Goal: Information Seeking & Learning: Check status

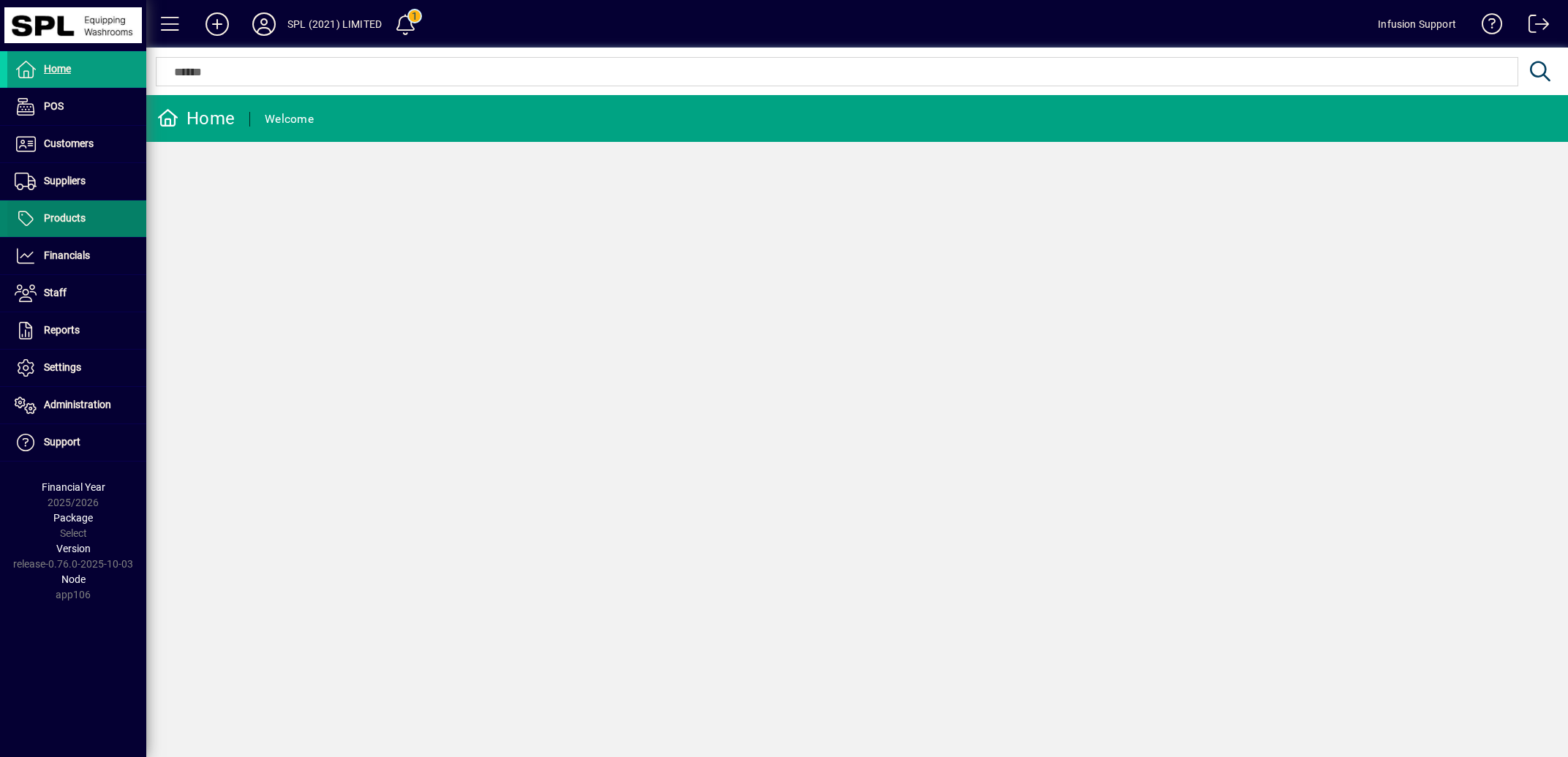
click at [70, 215] on span "Products" at bounding box center [65, 218] width 42 height 12
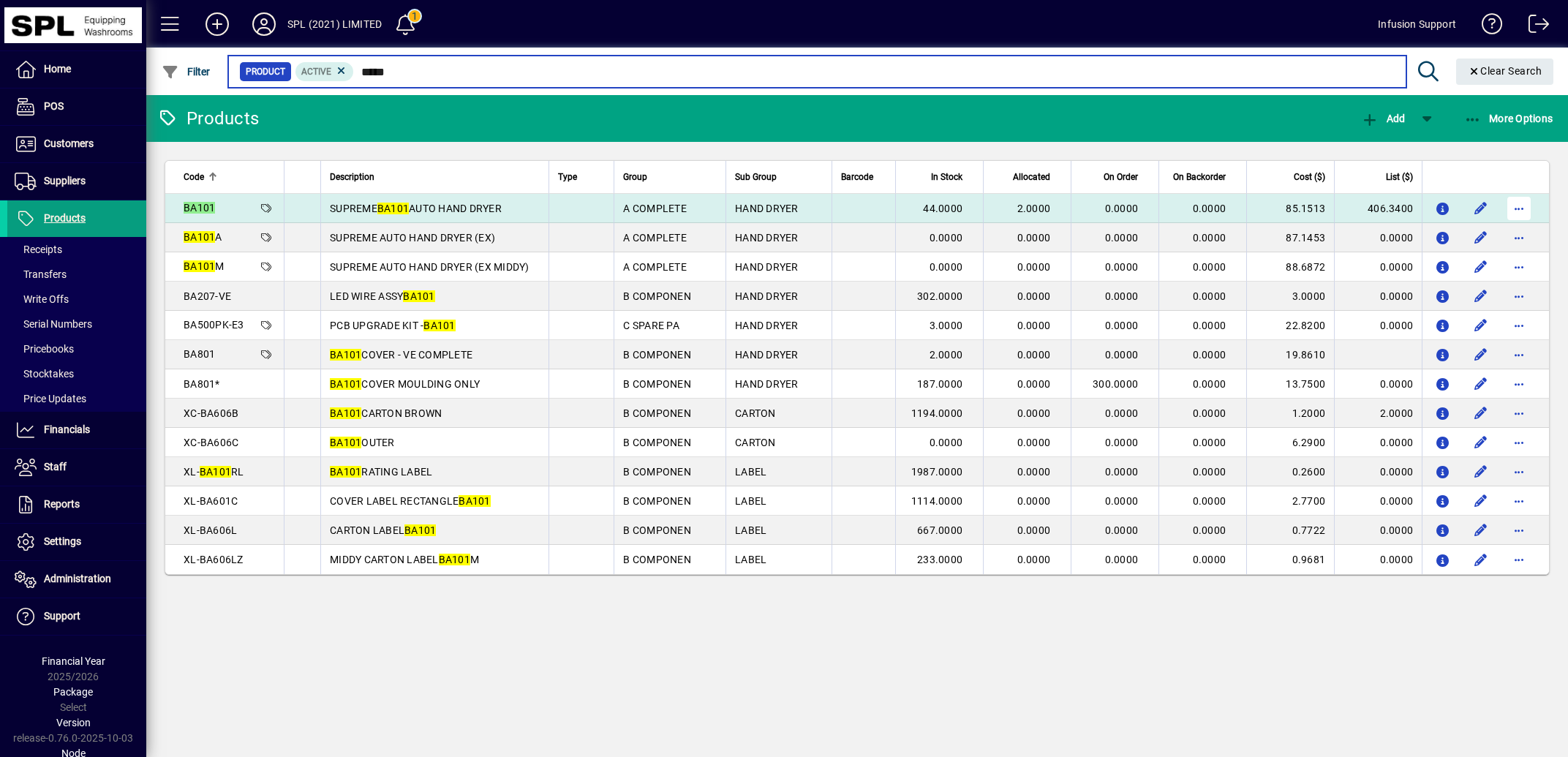
type input "*****"
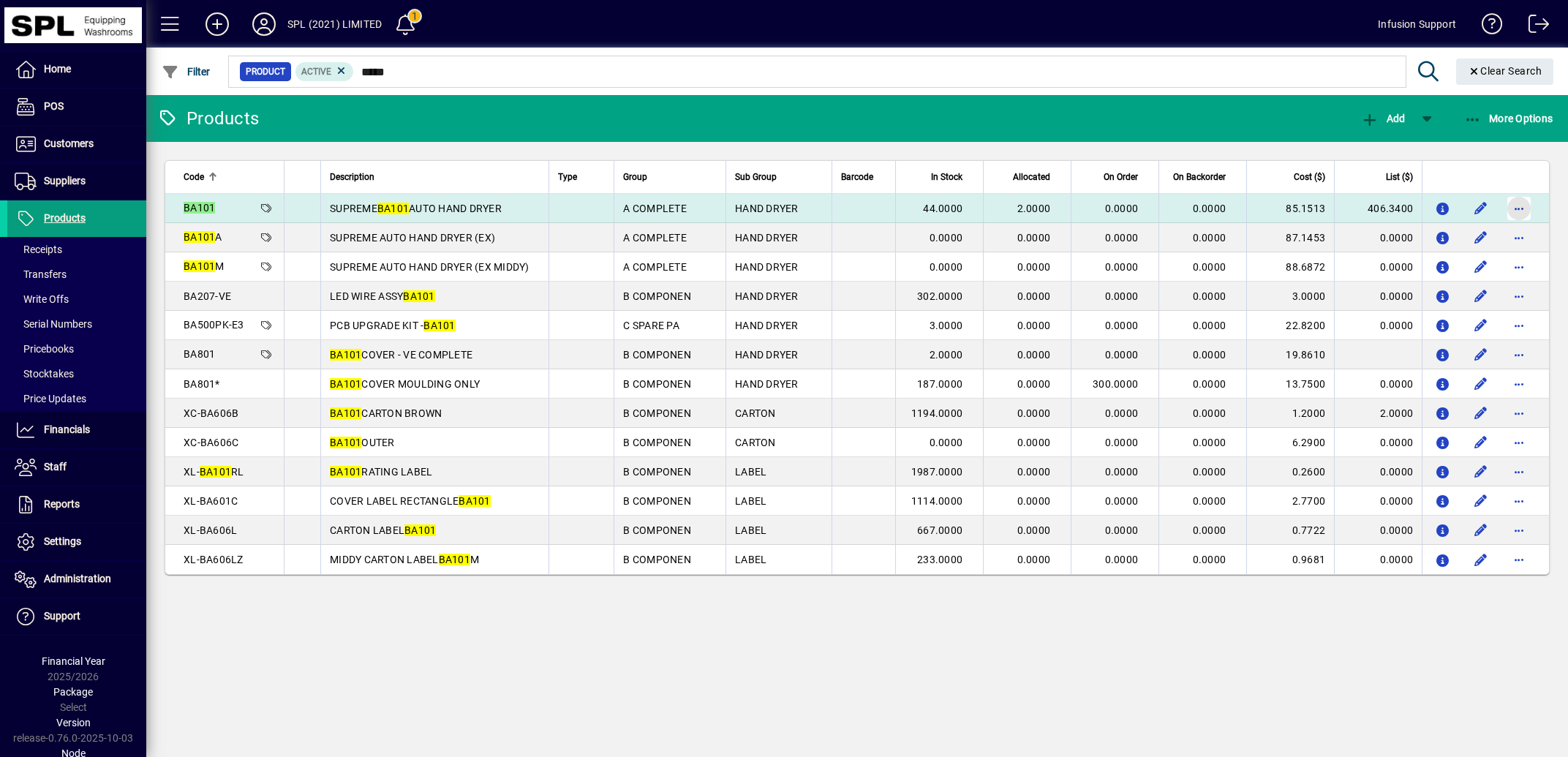
click at [1521, 205] on span "button" at bounding box center [1520, 208] width 35 height 35
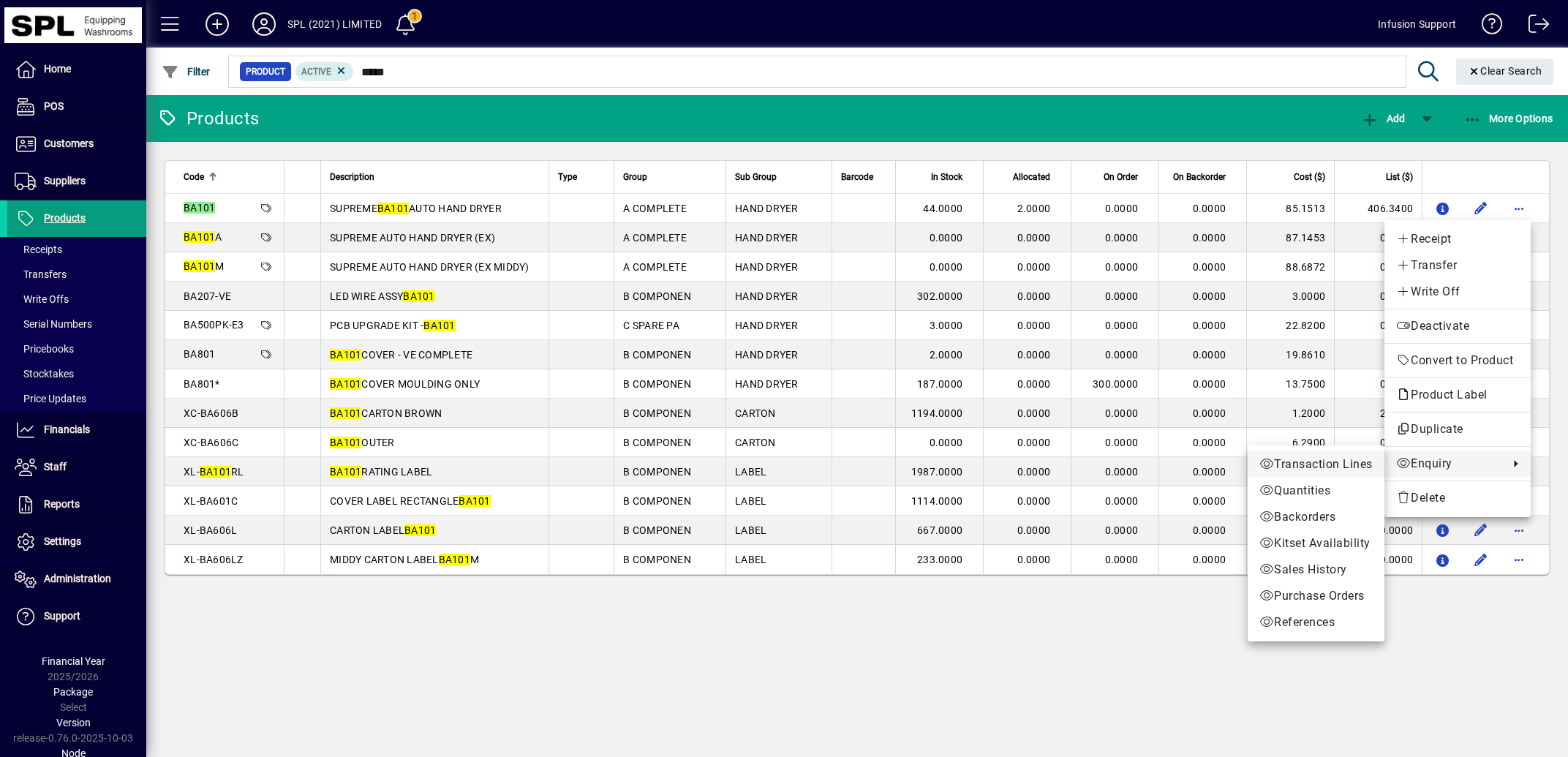
click at [1316, 463] on span "Transaction Lines" at bounding box center [1316, 464] width 113 height 18
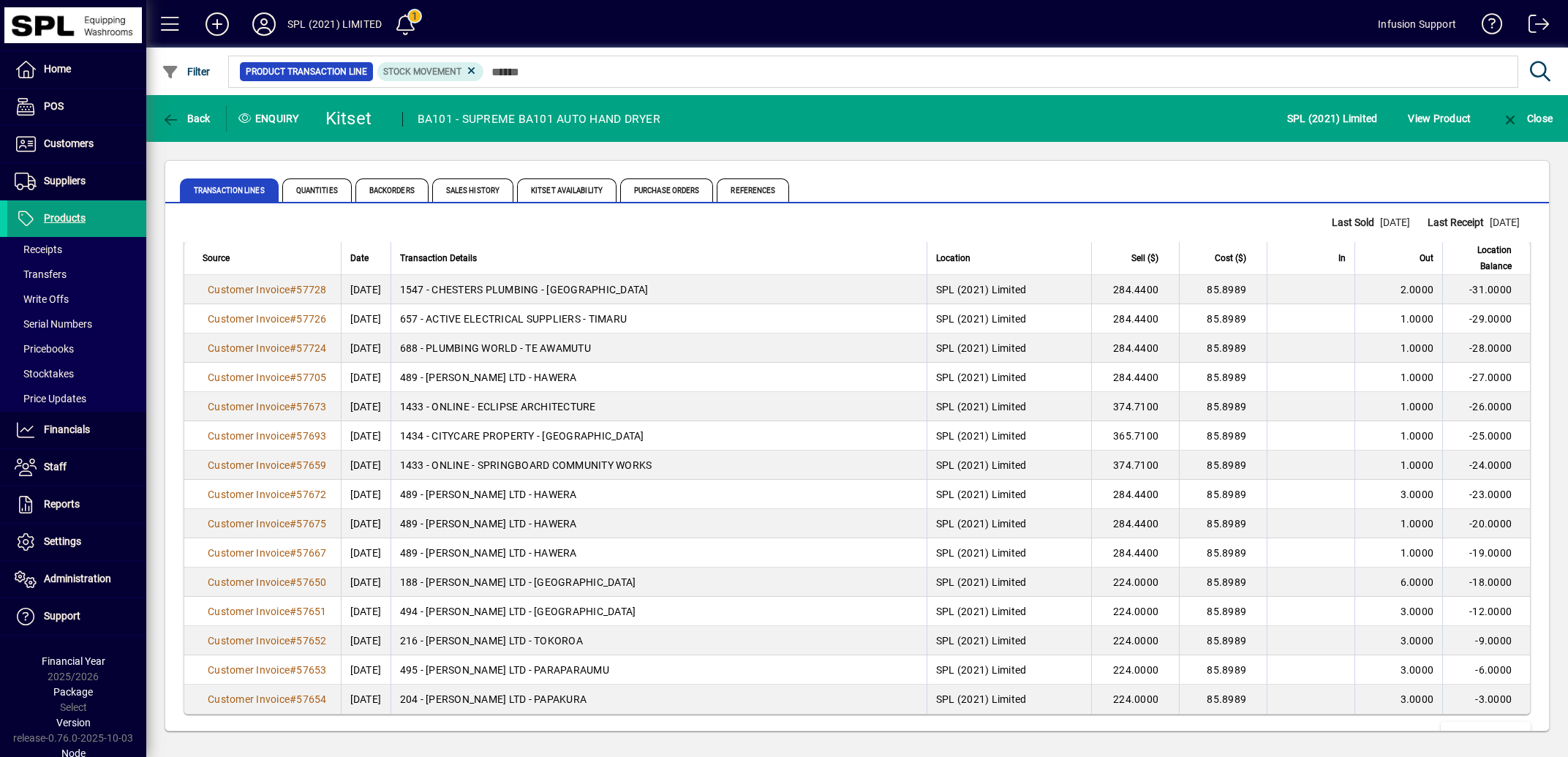
scroll to position [2529, 0]
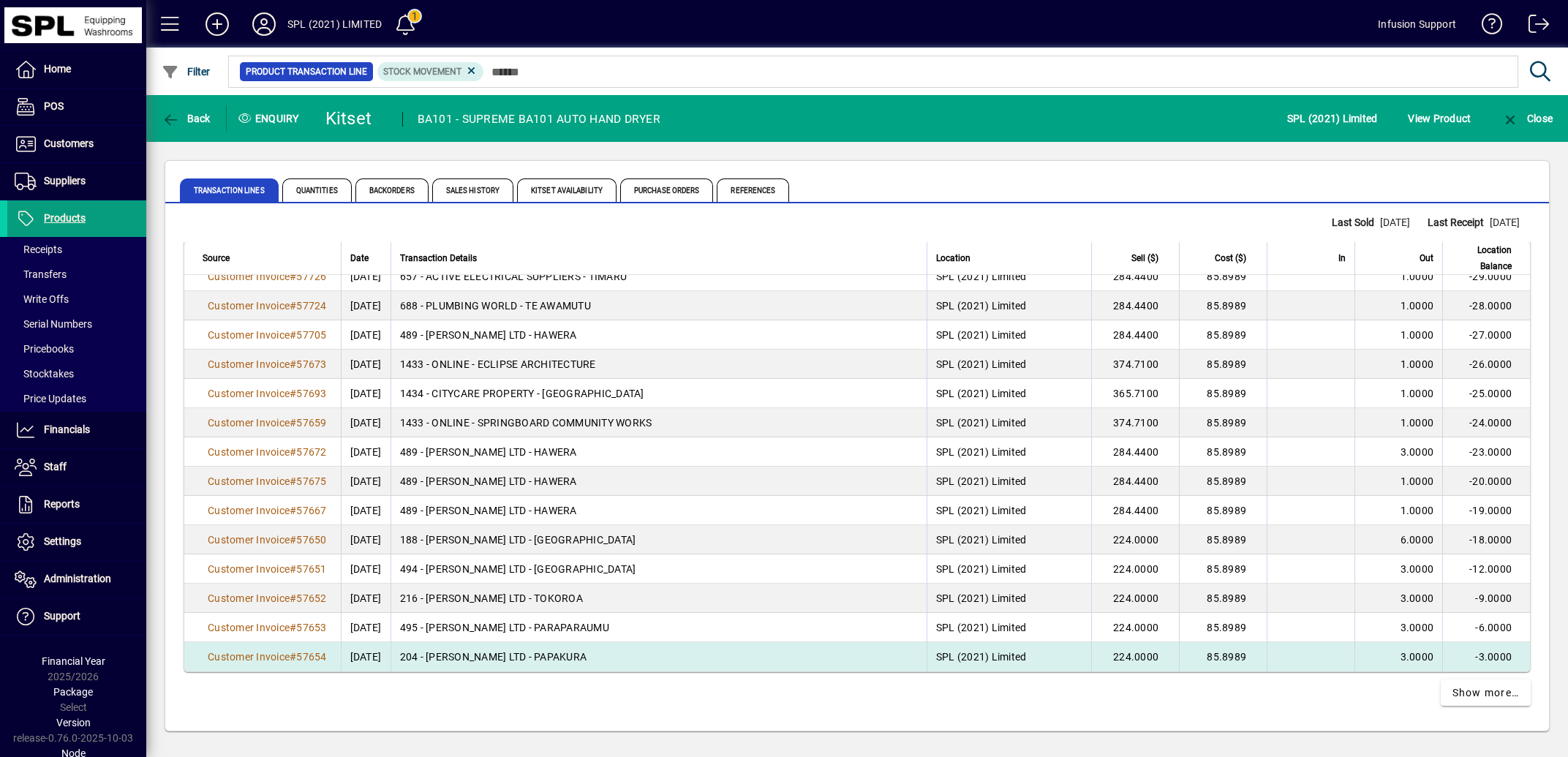
drag, startPoint x: 190, startPoint y: 251, endPoint x: 1512, endPoint y: 657, distance: 1382.9
copy table "Source Date Transaction Details Location Sell ($) Cost ($) In Out Location Bala…"
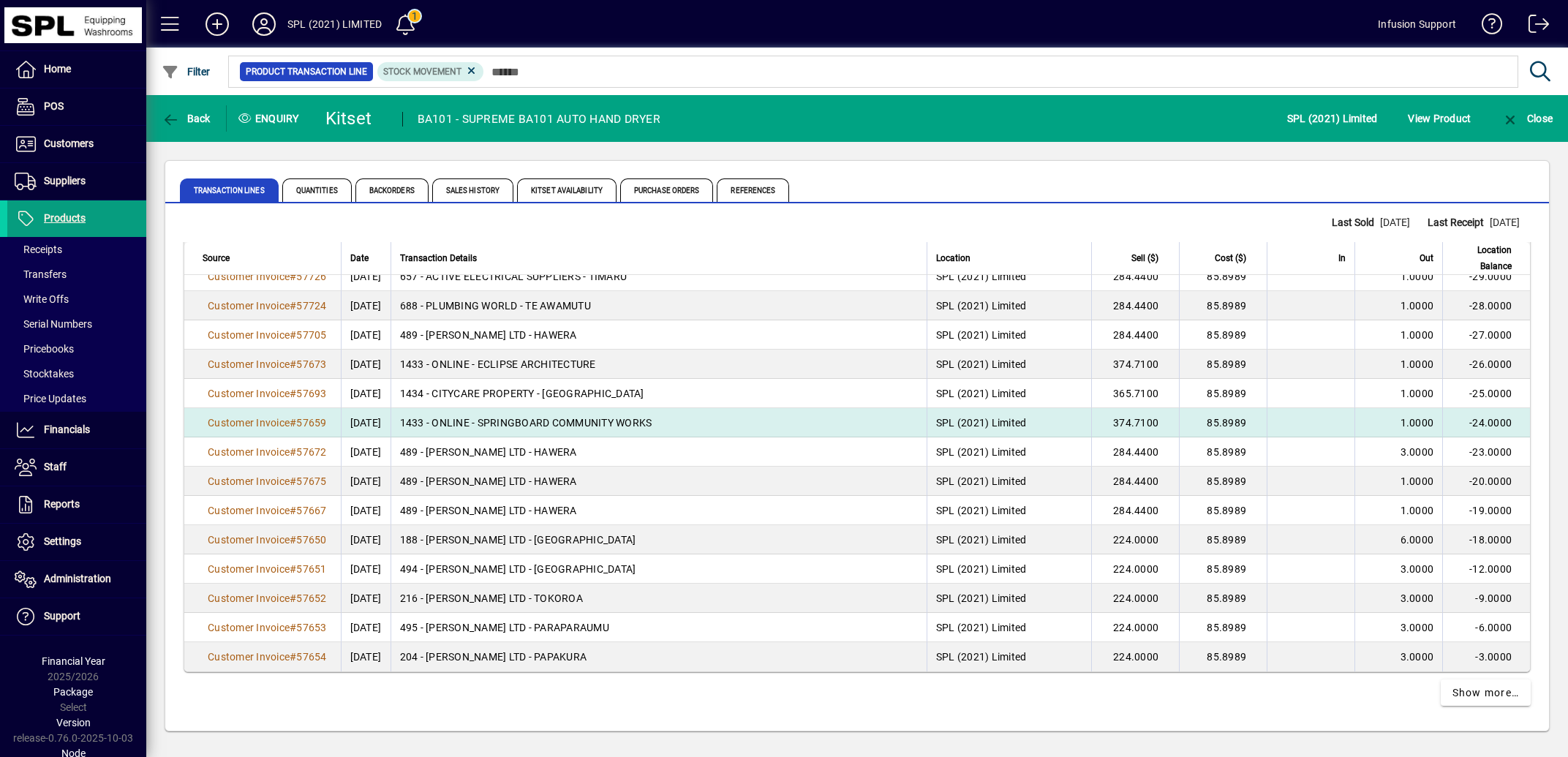
click at [822, 411] on td "1433 - ONLINE - SPRINGBOARD COMMUNITY WORKS" at bounding box center [658, 422] width 537 height 29
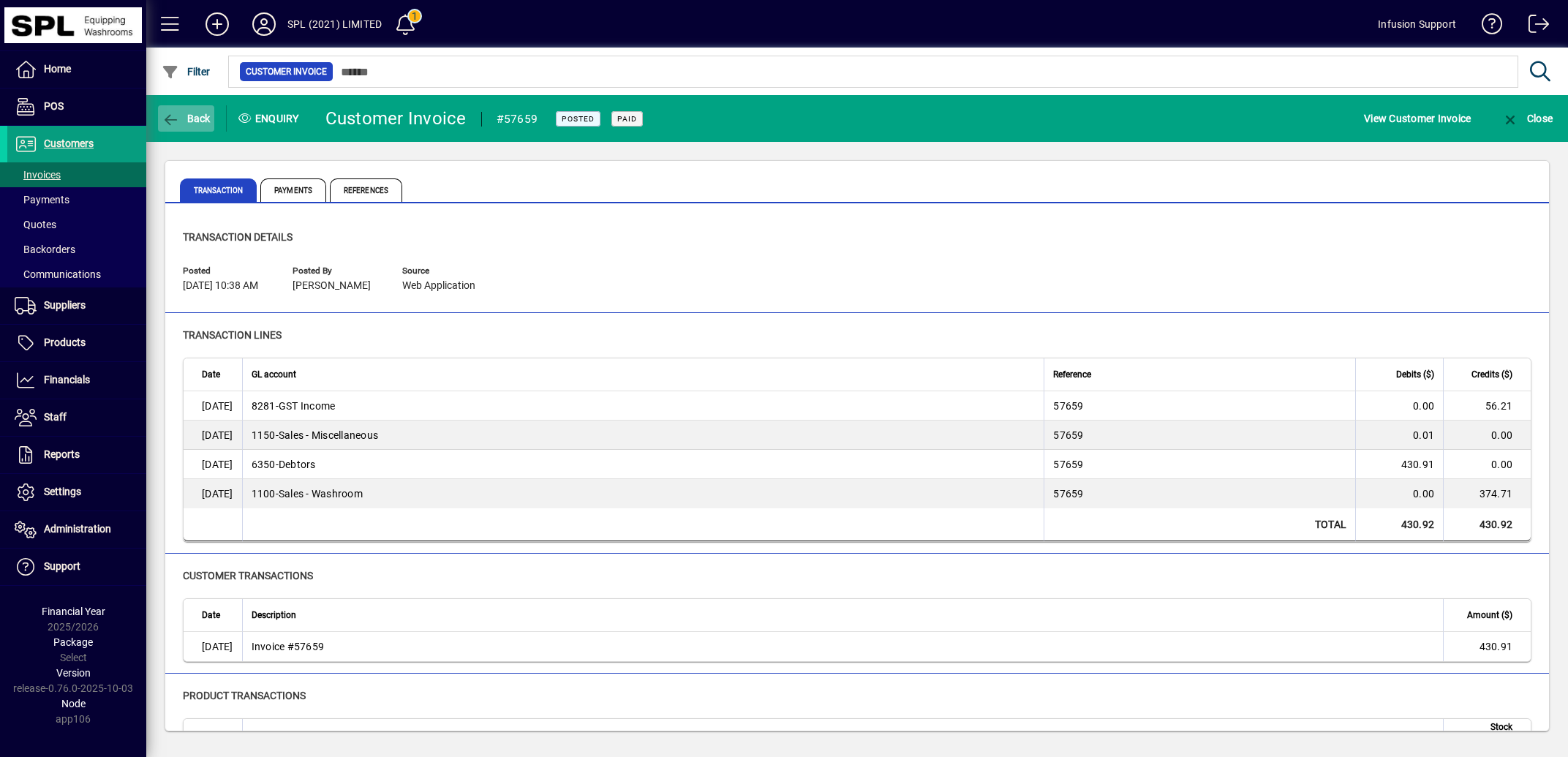
click at [165, 117] on icon "button" at bounding box center [171, 119] width 18 height 15
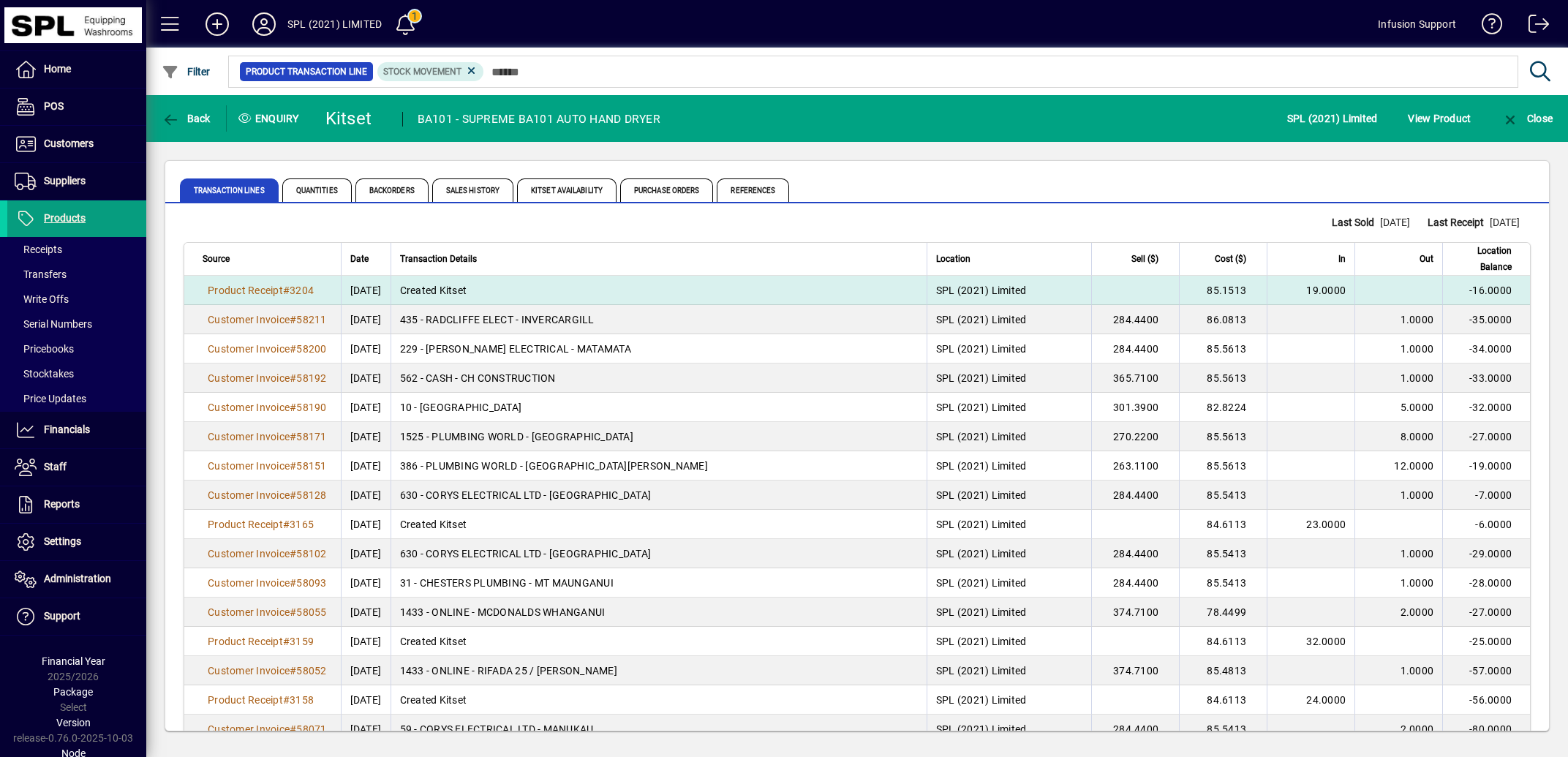
drag, startPoint x: 1448, startPoint y: 288, endPoint x: 1506, endPoint y: 292, distance: 58.1
click at [1506, 292] on td "-16.0000" at bounding box center [1486, 290] width 88 height 29
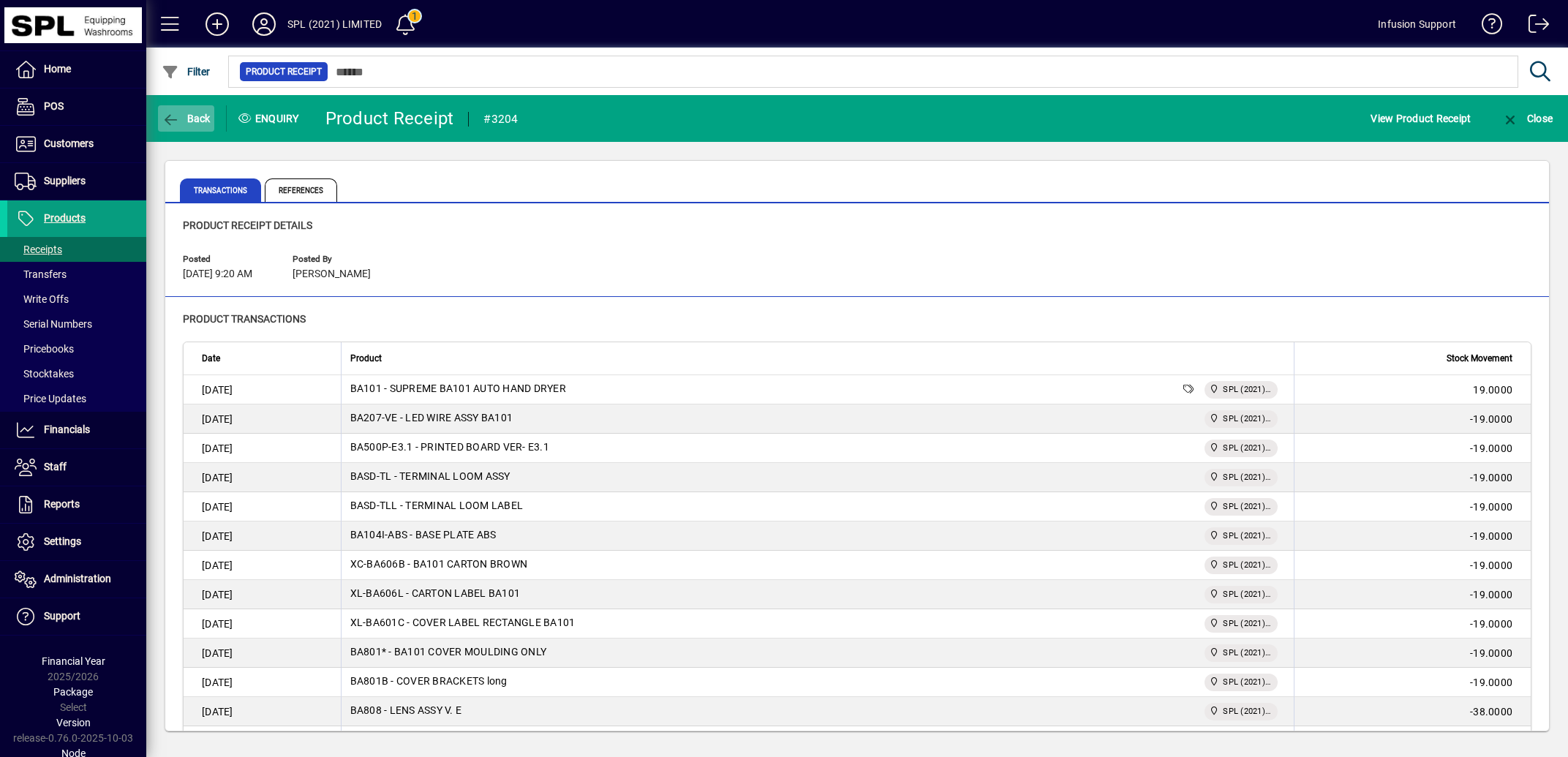
click at [165, 125] on icon "button" at bounding box center [171, 119] width 18 height 15
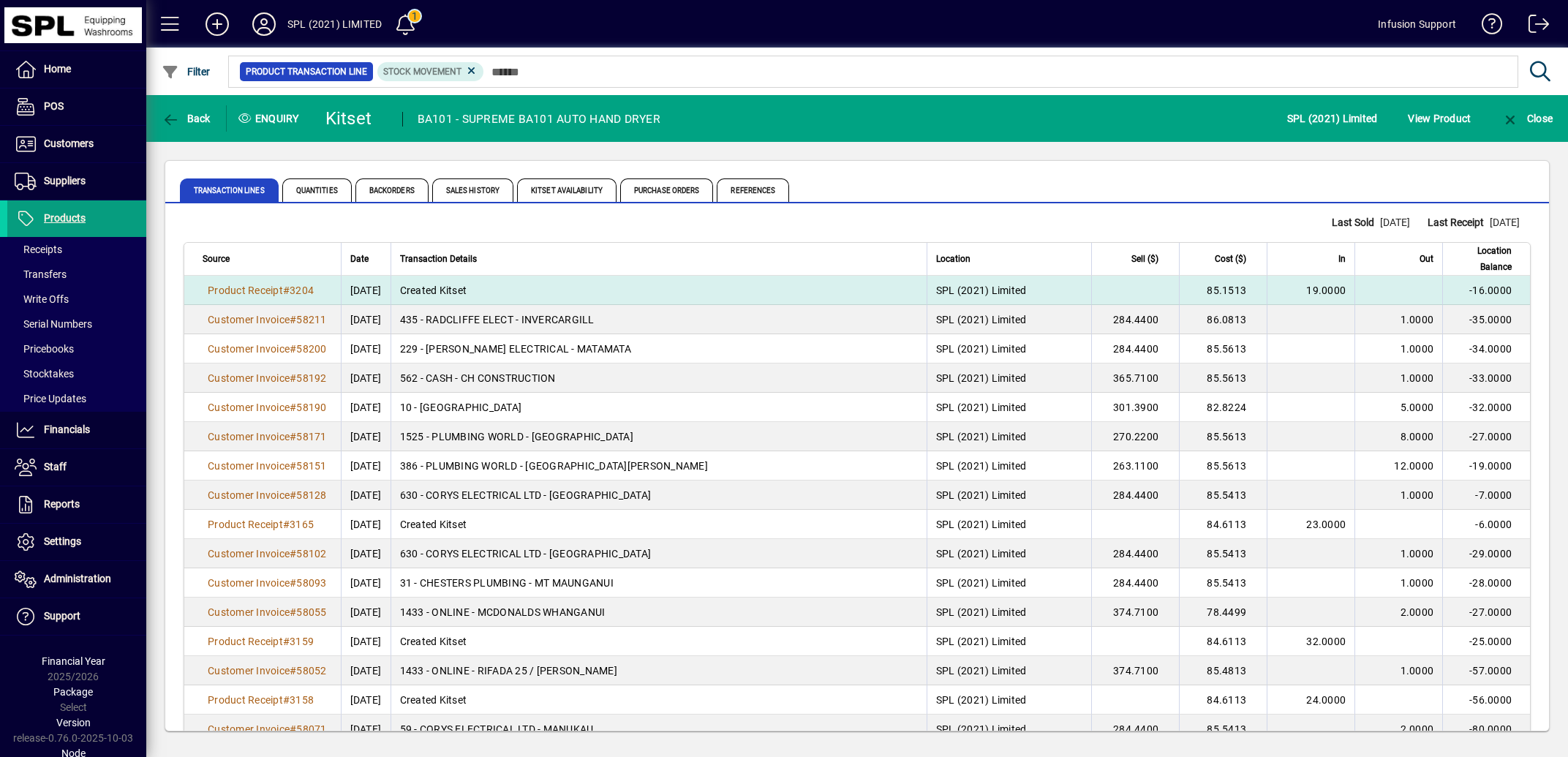
drag, startPoint x: 1449, startPoint y: 295, endPoint x: 1506, endPoint y: 292, distance: 57.1
click at [1506, 292] on td "-16.0000" at bounding box center [1486, 290] width 88 height 29
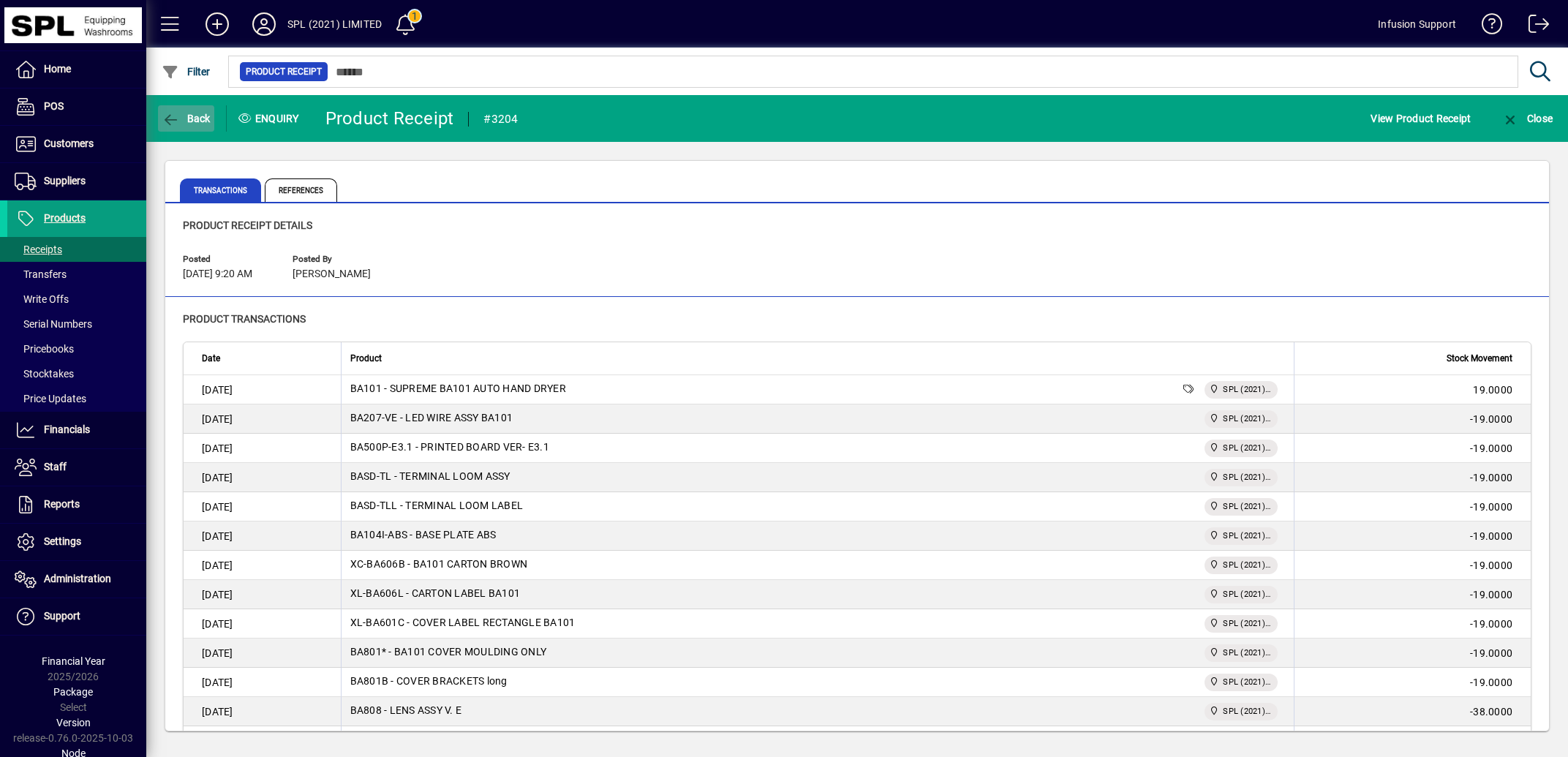
click at [169, 117] on icon "button" at bounding box center [171, 119] width 18 height 15
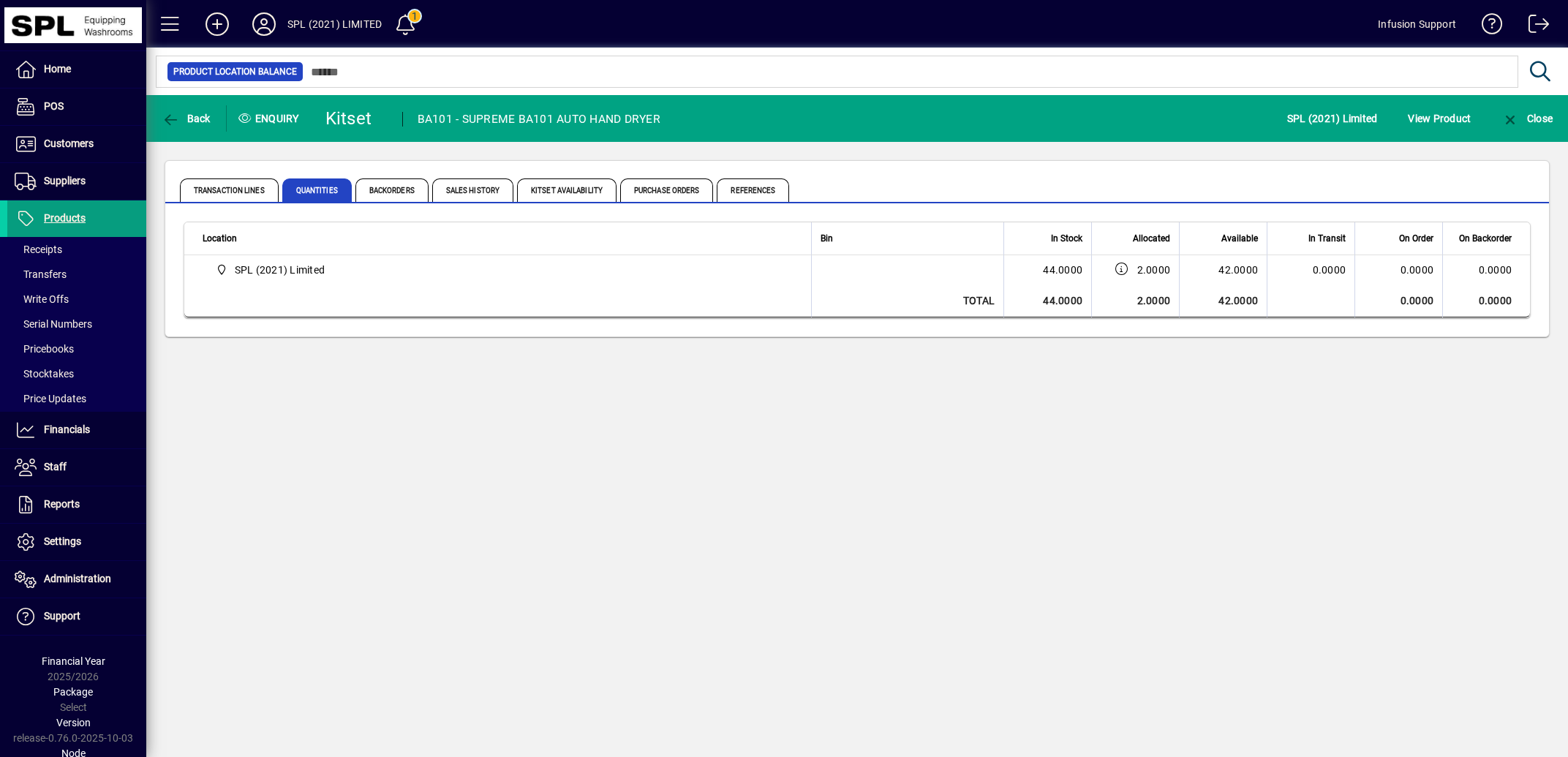
drag, startPoint x: 1032, startPoint y: 272, endPoint x: 1085, endPoint y: 271, distance: 53.0
click at [1085, 271] on td "44.0000" at bounding box center [1048, 270] width 88 height 29
click at [259, 190] on span "Transaction Lines" at bounding box center [229, 190] width 99 height 23
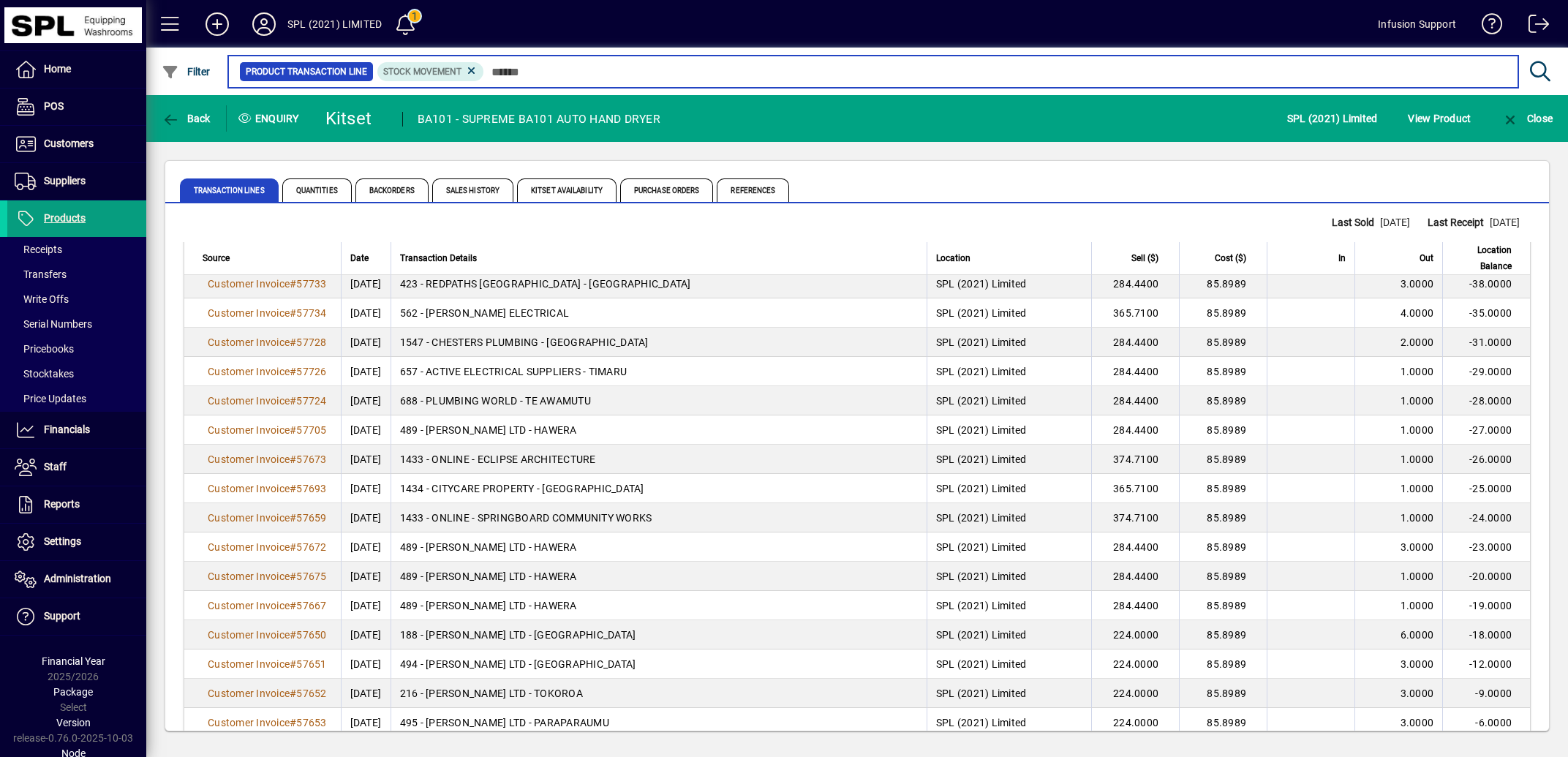
scroll to position [2529, 0]
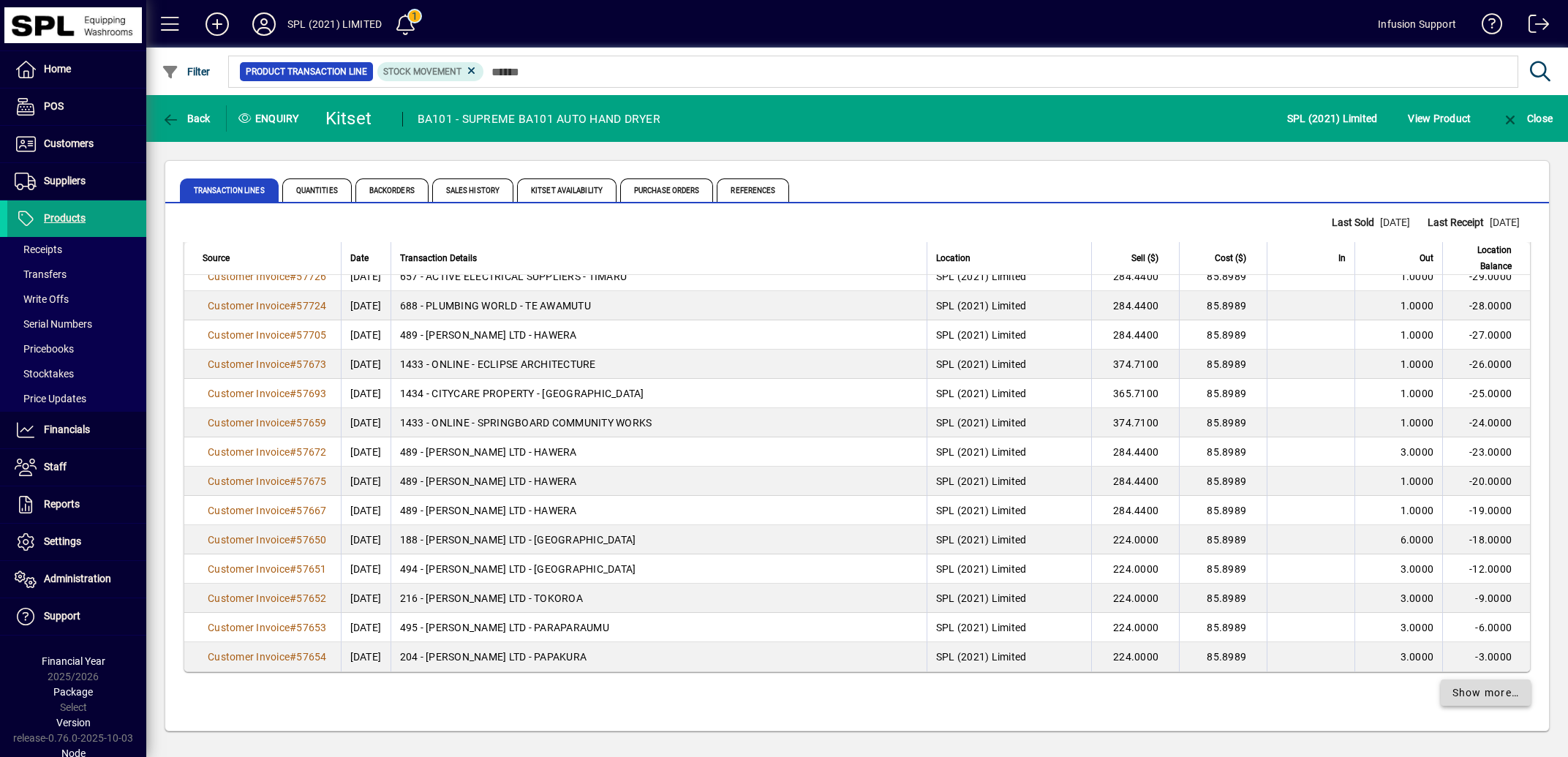
click at [1463, 694] on span "Show more…" at bounding box center [1486, 692] width 67 height 15
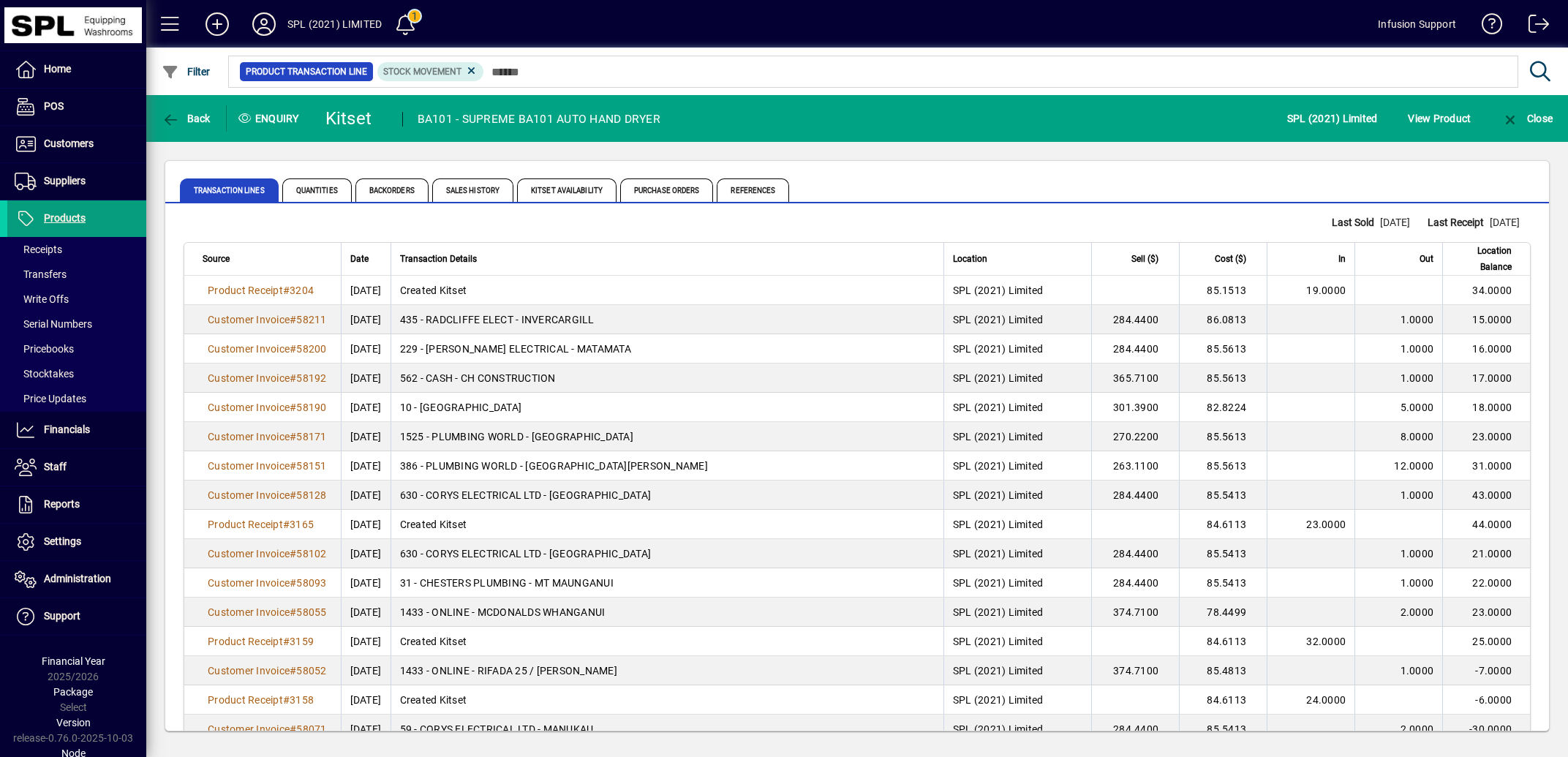
drag, startPoint x: 1444, startPoint y: 288, endPoint x: 1517, endPoint y: 292, distance: 73.1
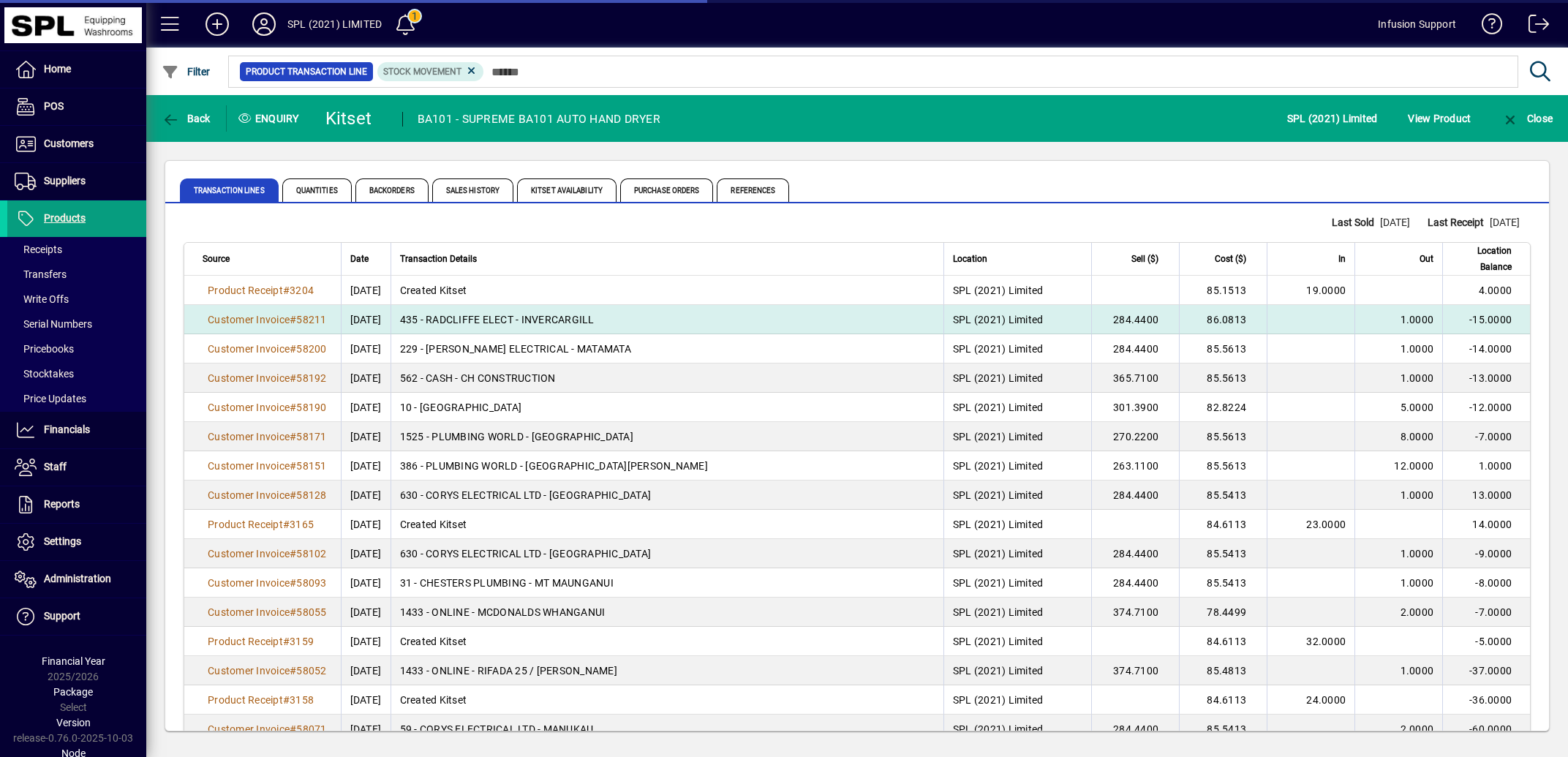
click at [1476, 264] on span "Location Balance" at bounding box center [1482, 258] width 60 height 32
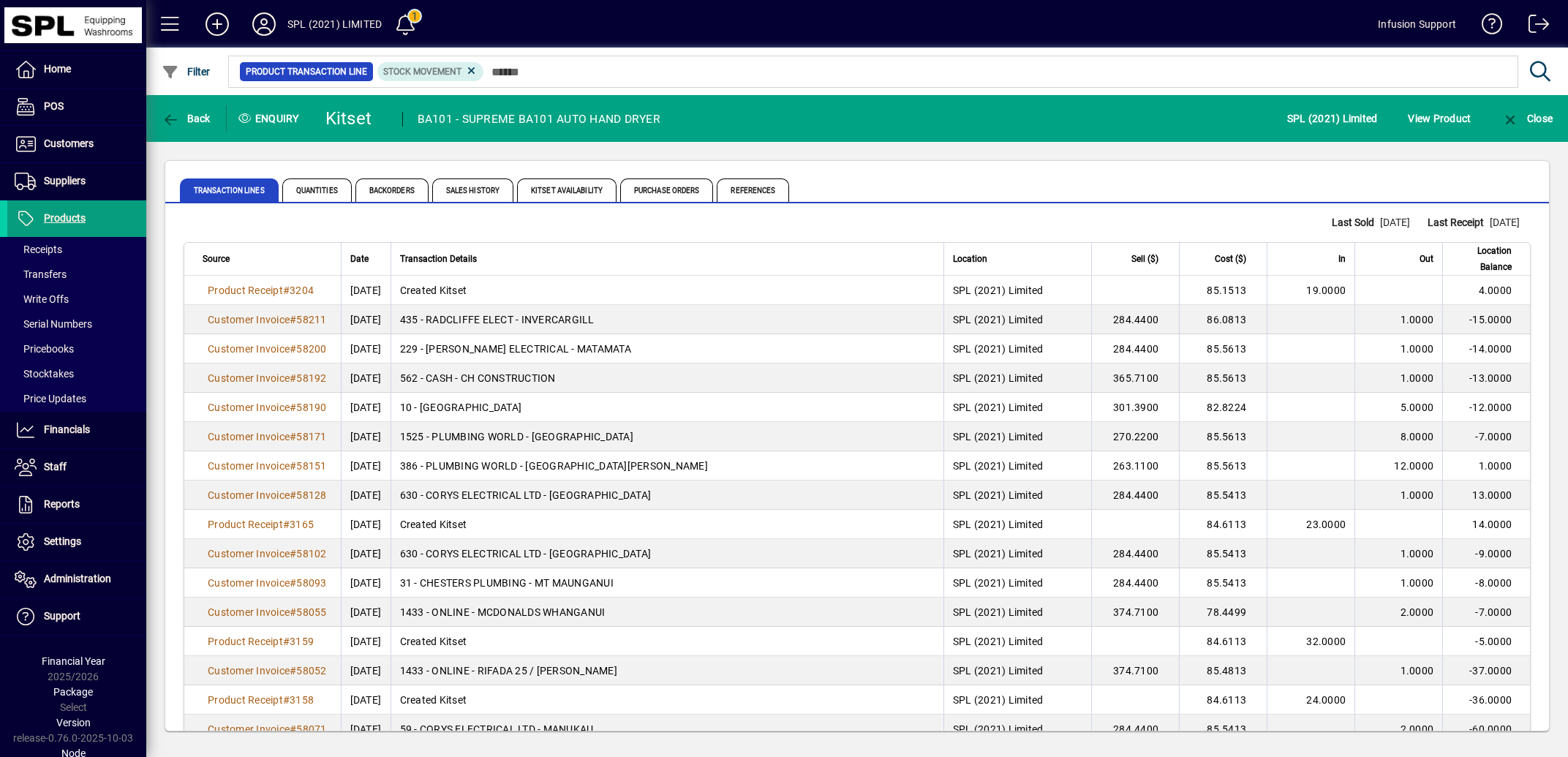
scroll to position [28846, 0]
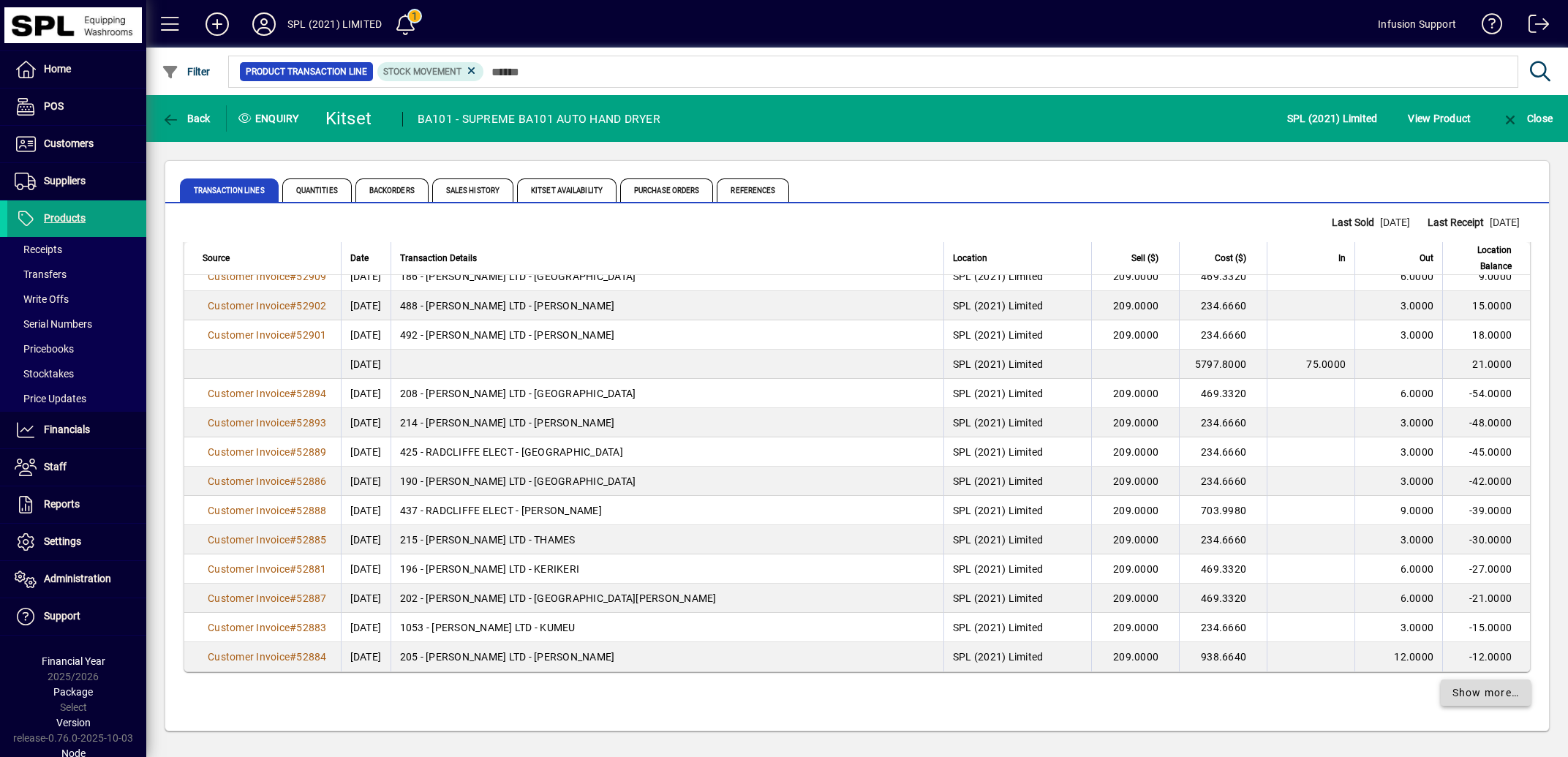
click at [1466, 694] on span "Show more…" at bounding box center [1486, 692] width 67 height 15
click at [1477, 699] on span at bounding box center [1486, 692] width 91 height 35
click at [1477, 695] on span "Show more…" at bounding box center [1486, 692] width 67 height 15
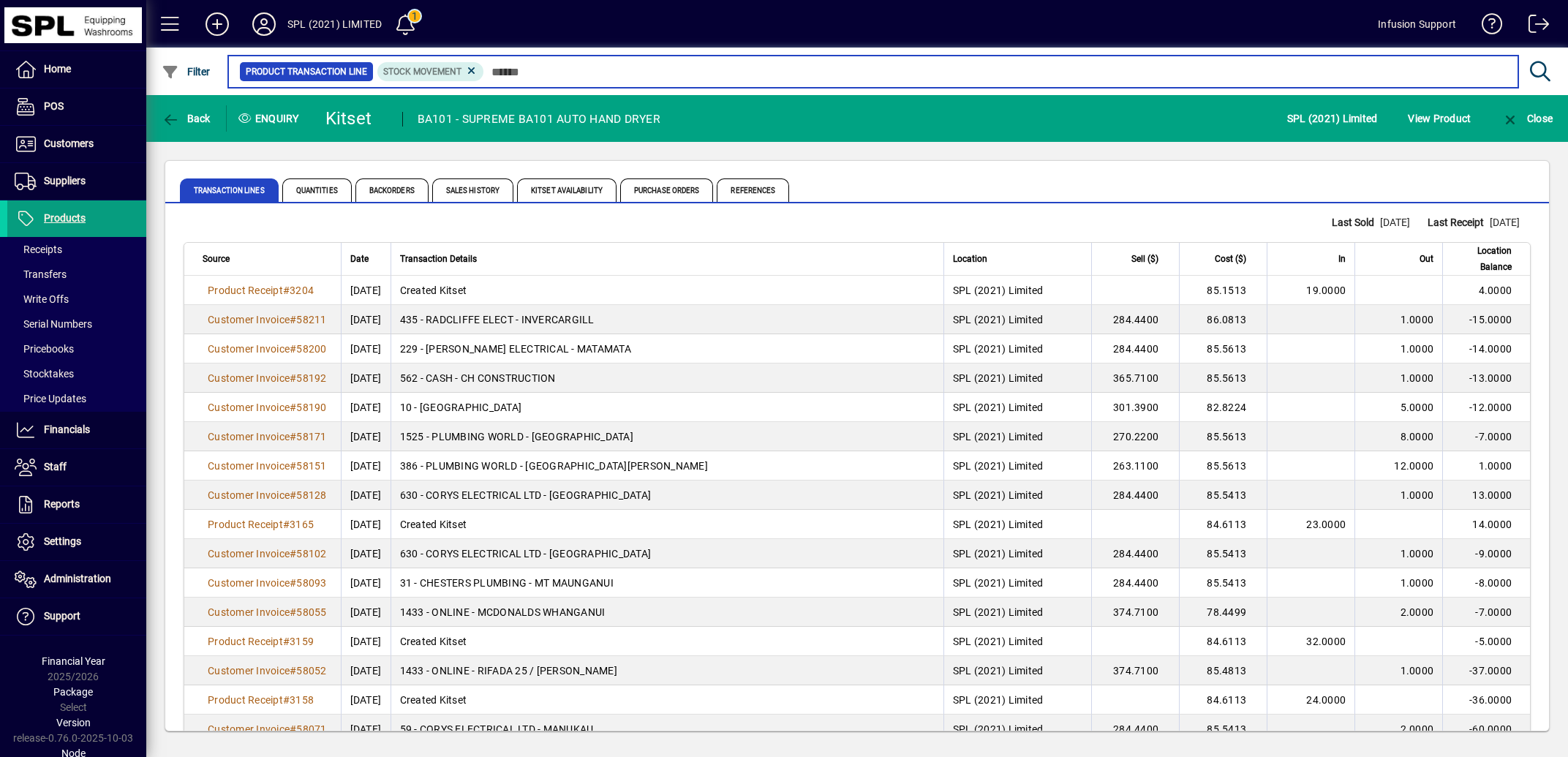
scroll to position [441, 0]
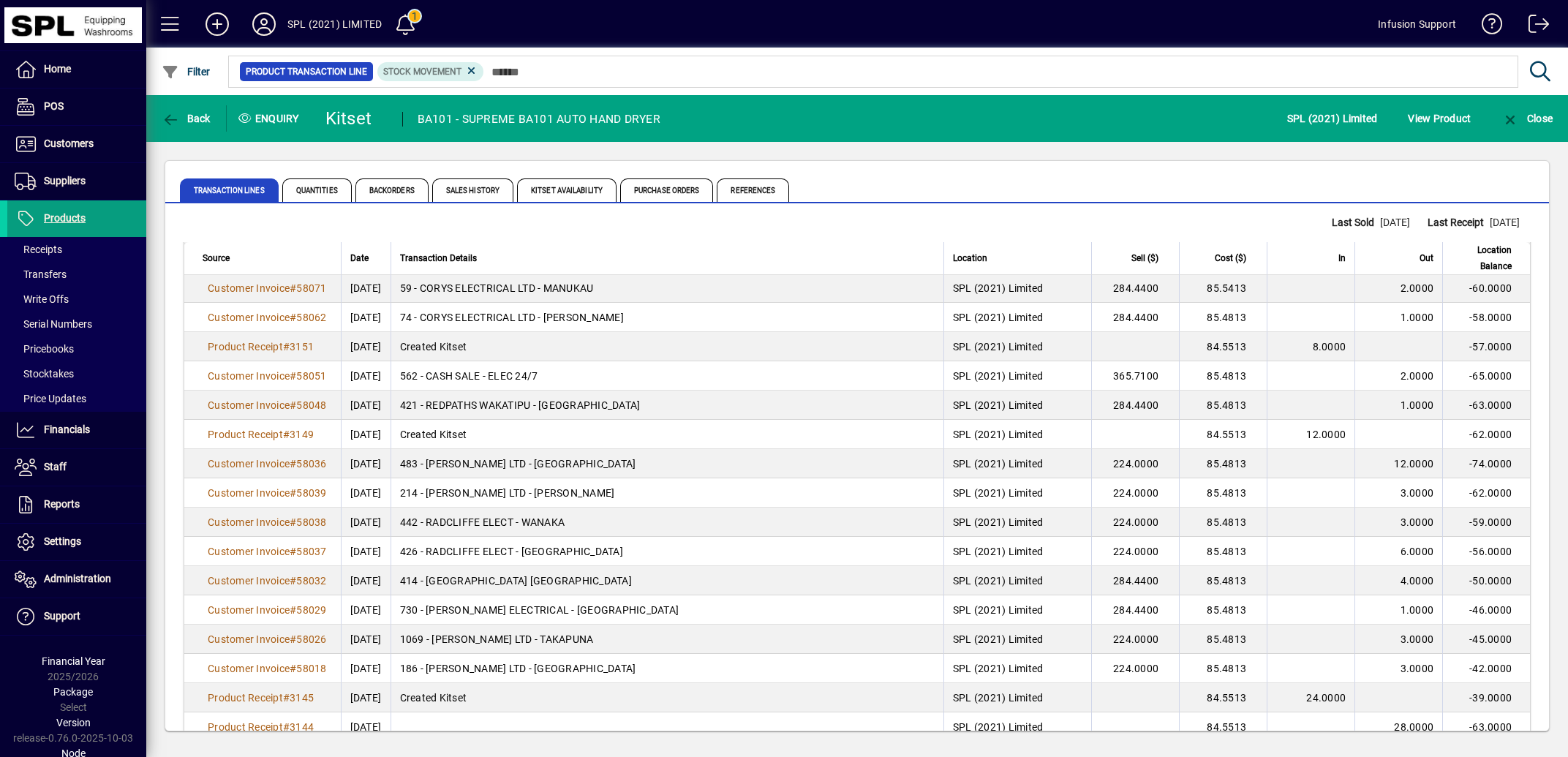
drag, startPoint x: 1550, startPoint y: 361, endPoint x: 1561, endPoint y: 442, distance: 81.7
click at [1516, 722] on mat-card "Transaction Lines Quantities Backorders Sales History Kitset Availability Purch…" at bounding box center [858, 445] width 1386 height 571
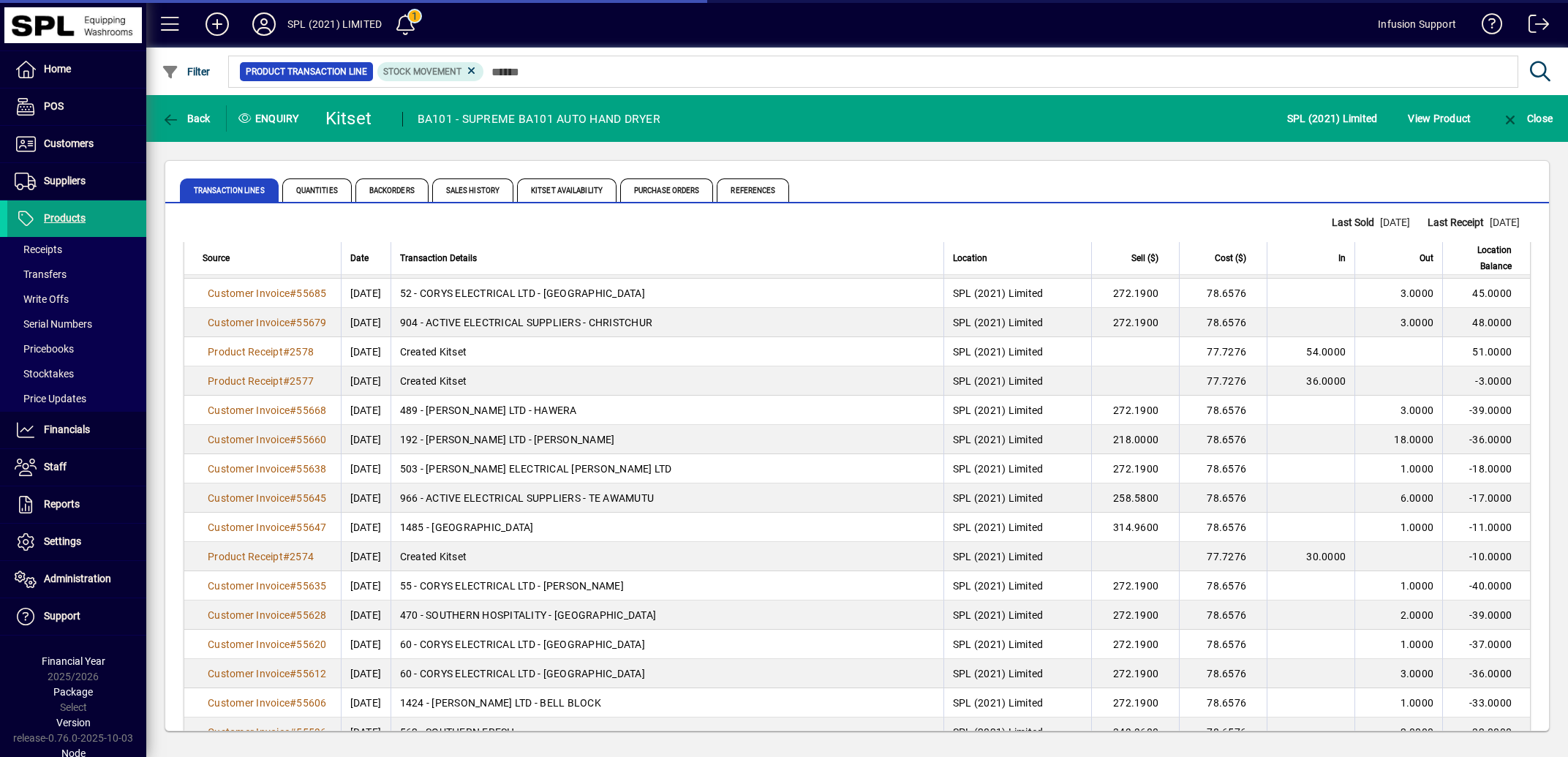
scroll to position [28846, 0]
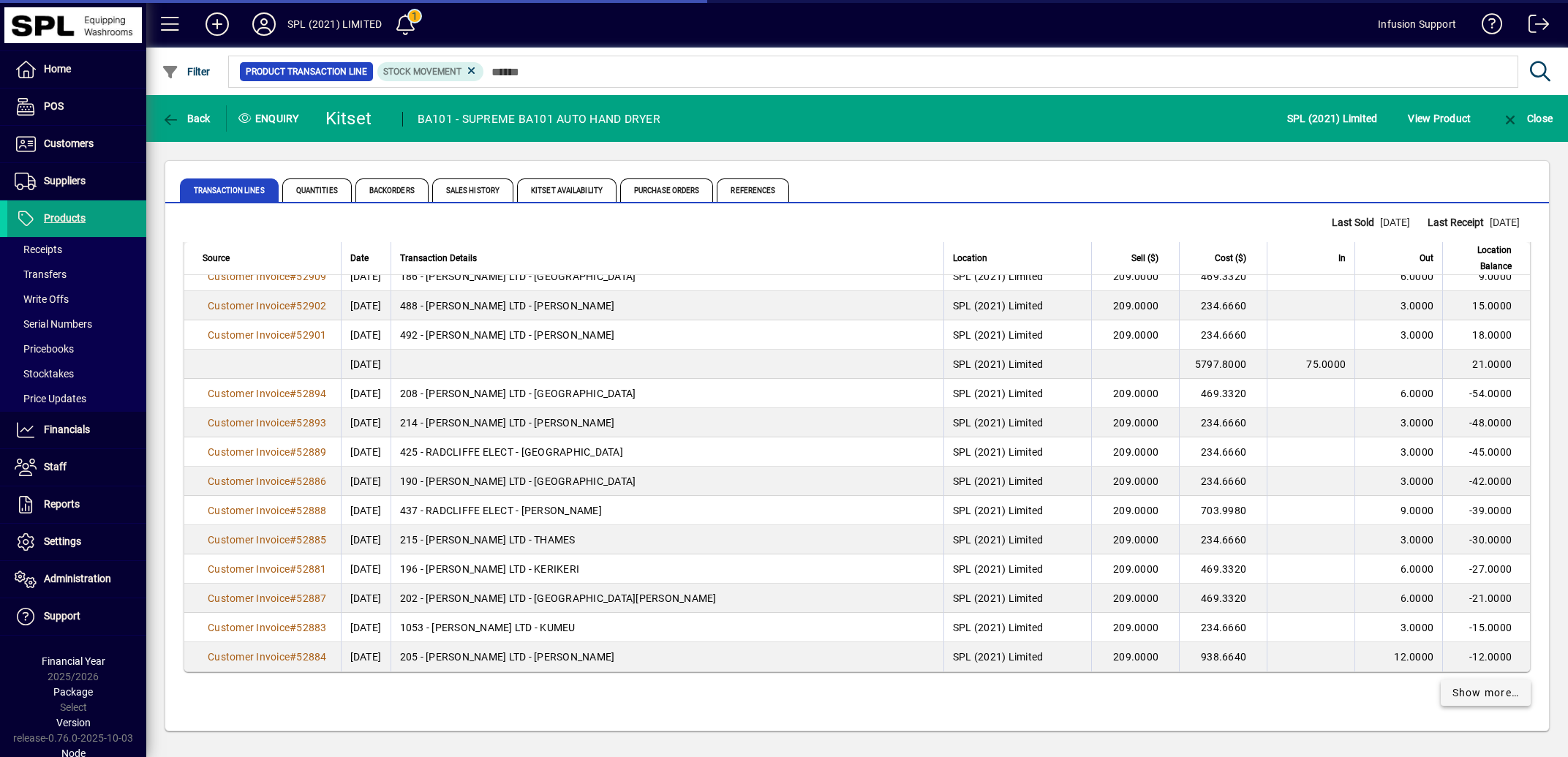
click at [1466, 697] on span "Show more…" at bounding box center [1486, 692] width 67 height 15
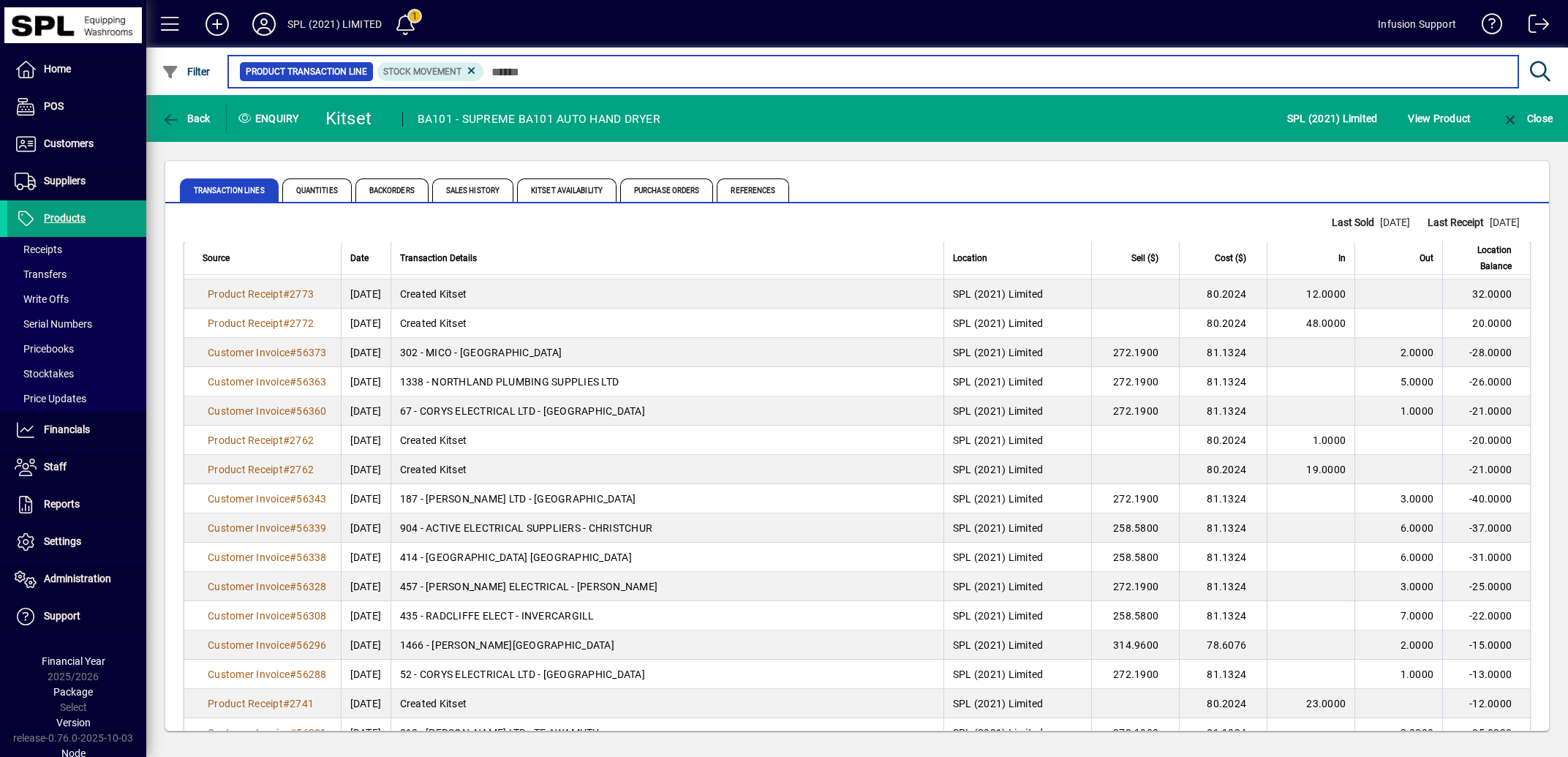
scroll to position [0, 0]
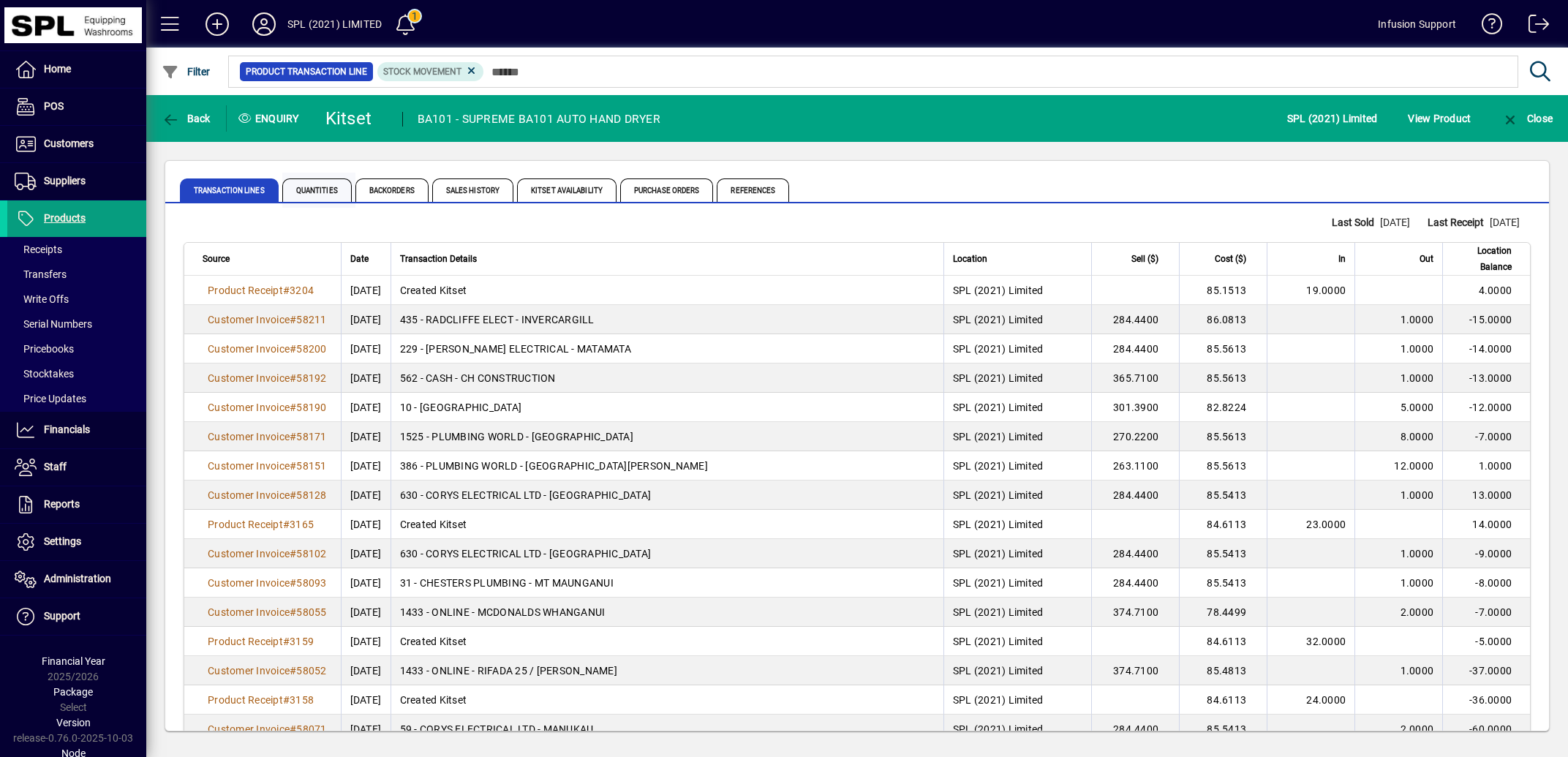
click at [314, 191] on span "Quantities" at bounding box center [317, 190] width 69 height 23
click at [329, 184] on span "Quantities" at bounding box center [317, 190] width 69 height 23
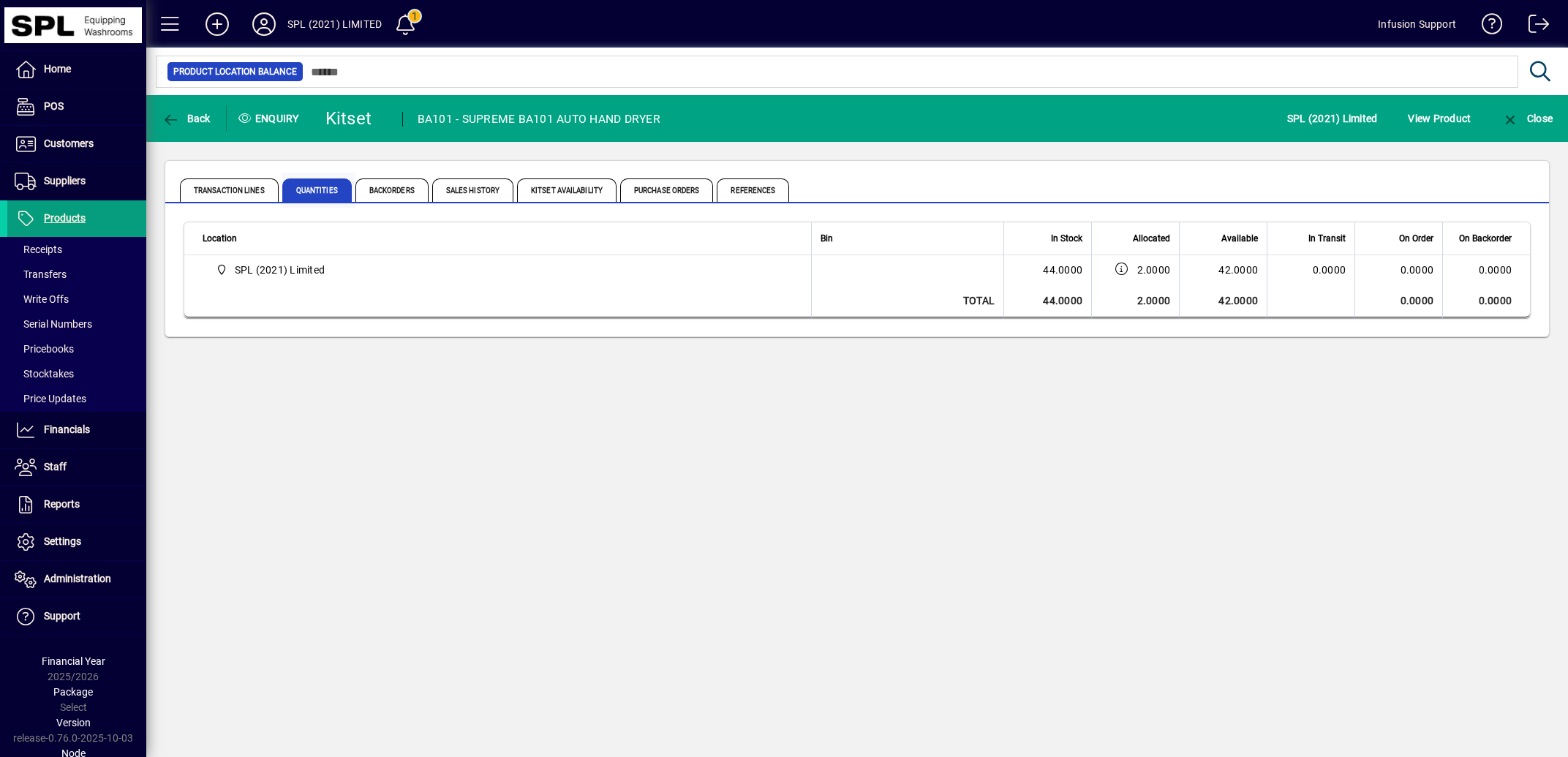
click at [356, 193] on span "Quantities" at bounding box center [319, 190] width 73 height 35
drag, startPoint x: 174, startPoint y: 188, endPoint x: 275, endPoint y: 189, distance: 101.0
click at [275, 189] on mat-tab-group "Transaction Lines Quantities Backorders Sales History Kitset Availability Purch…" at bounding box center [858, 188] width 1384 height 31
click at [319, 191] on span "Quantities" at bounding box center [317, 190] width 69 height 23
click at [272, 25] on icon at bounding box center [264, 24] width 29 height 23
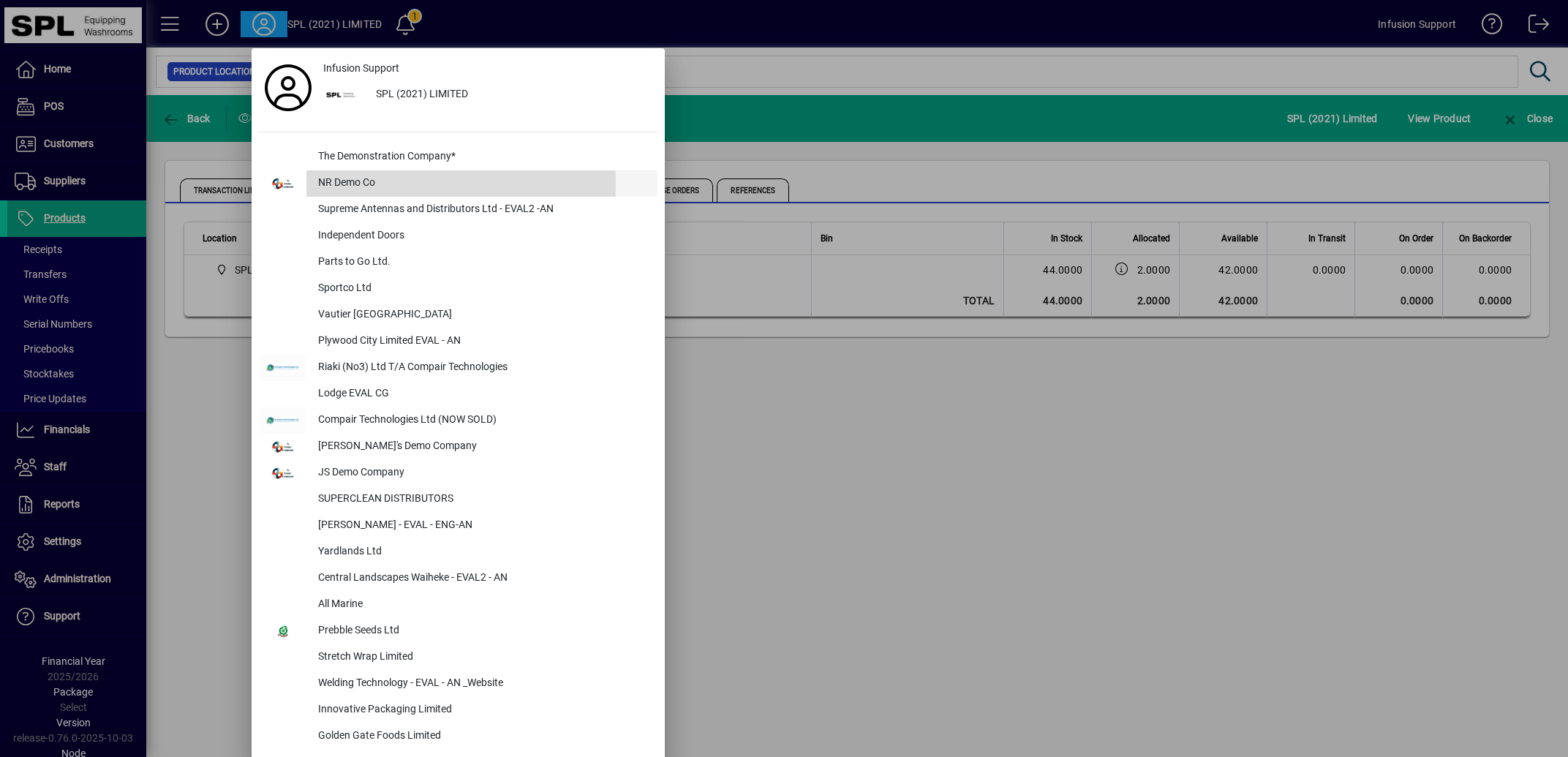
click at [355, 184] on div "NR Demo Co" at bounding box center [482, 183] width 351 height 26
